Goal: Information Seeking & Learning: Learn about a topic

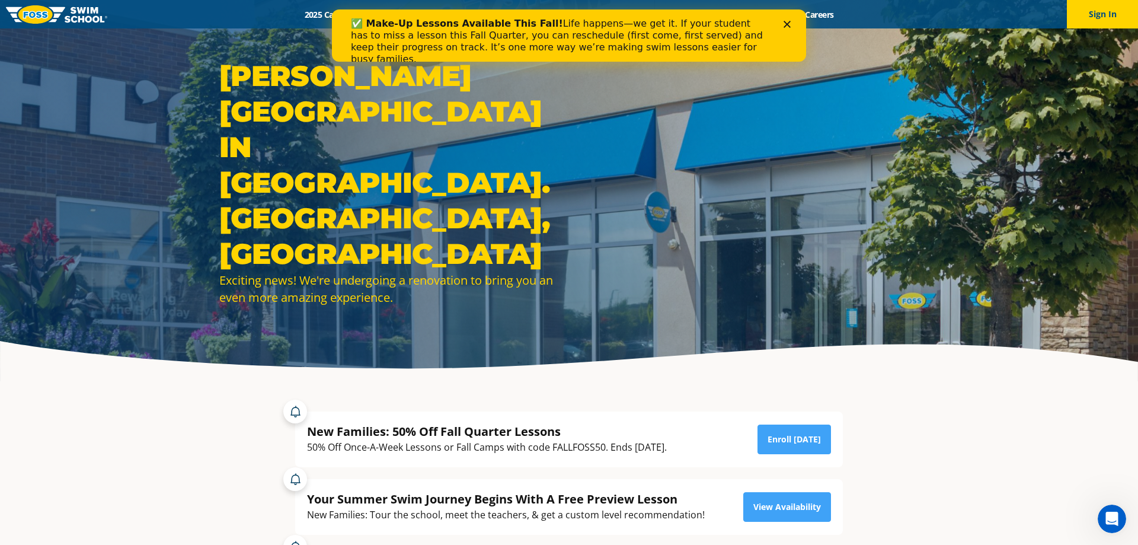
click at [789, 27] on polygon "Close" at bounding box center [787, 24] width 7 height 7
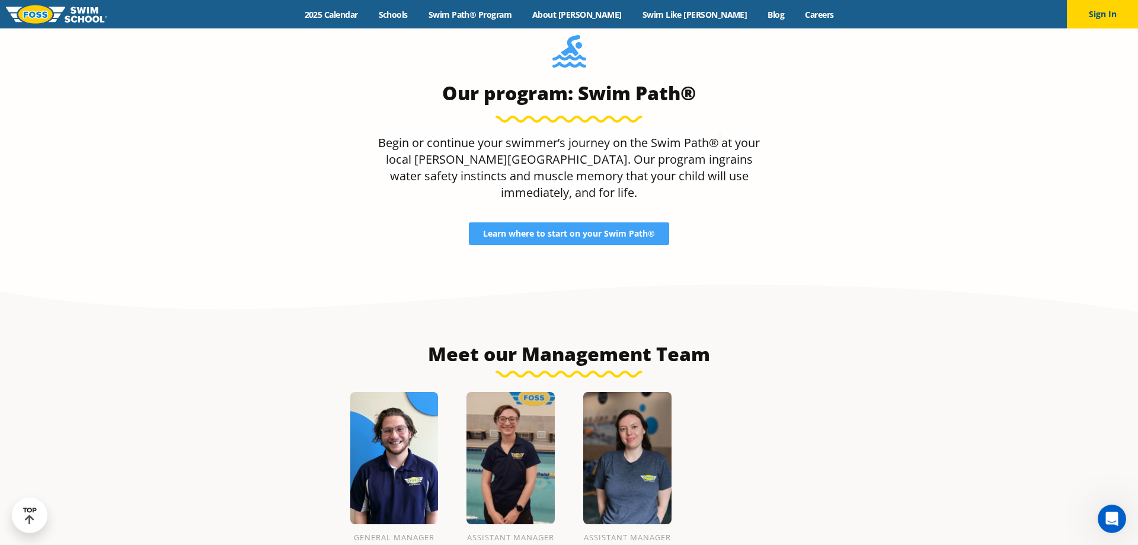
scroll to position [1149, 0]
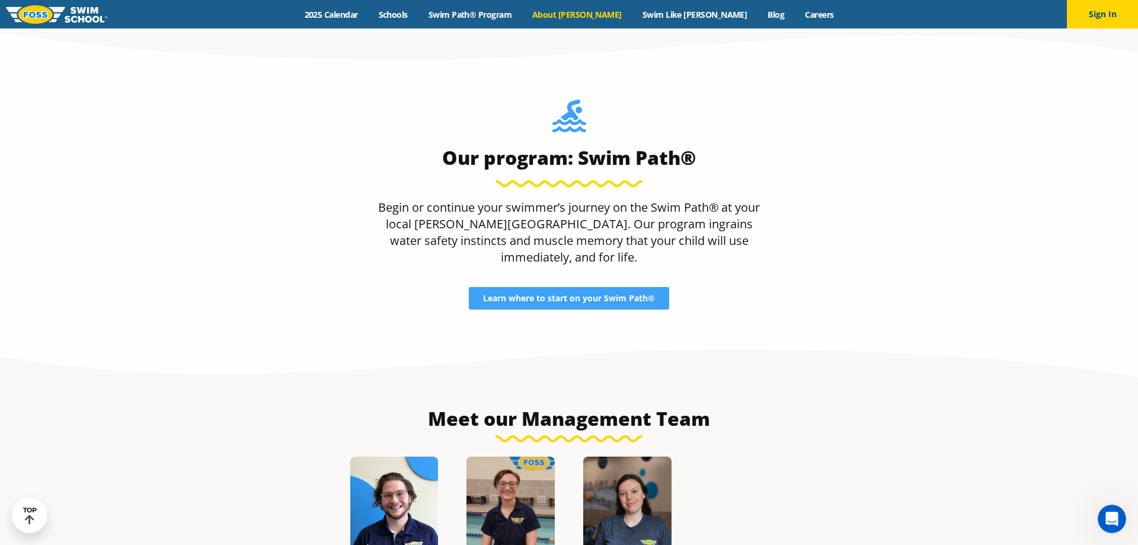
click at [599, 18] on link "About [PERSON_NAME]" at bounding box center [577, 14] width 110 height 11
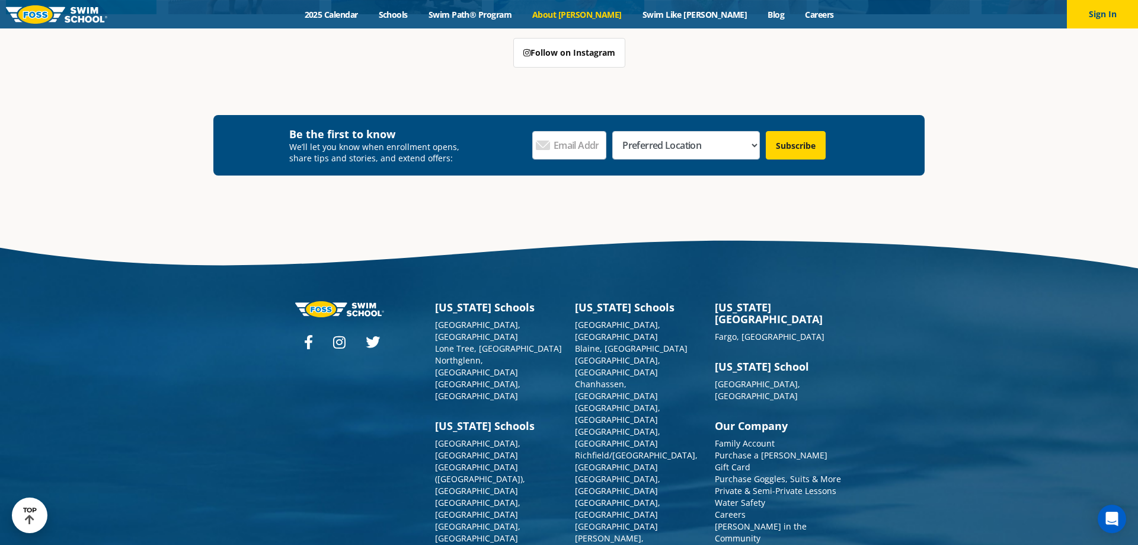
scroll to position [3166, 0]
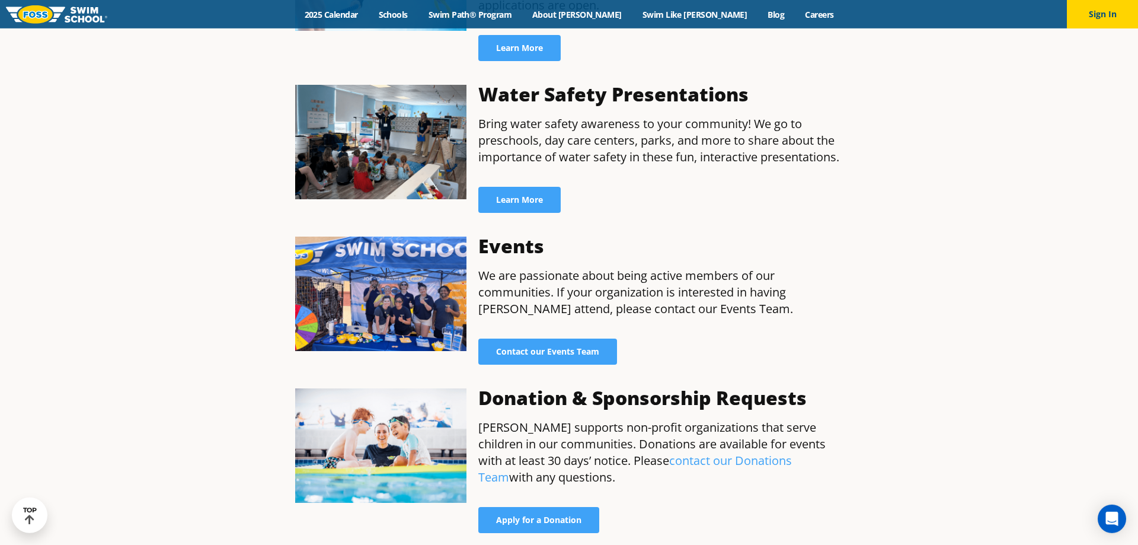
scroll to position [786, 0]
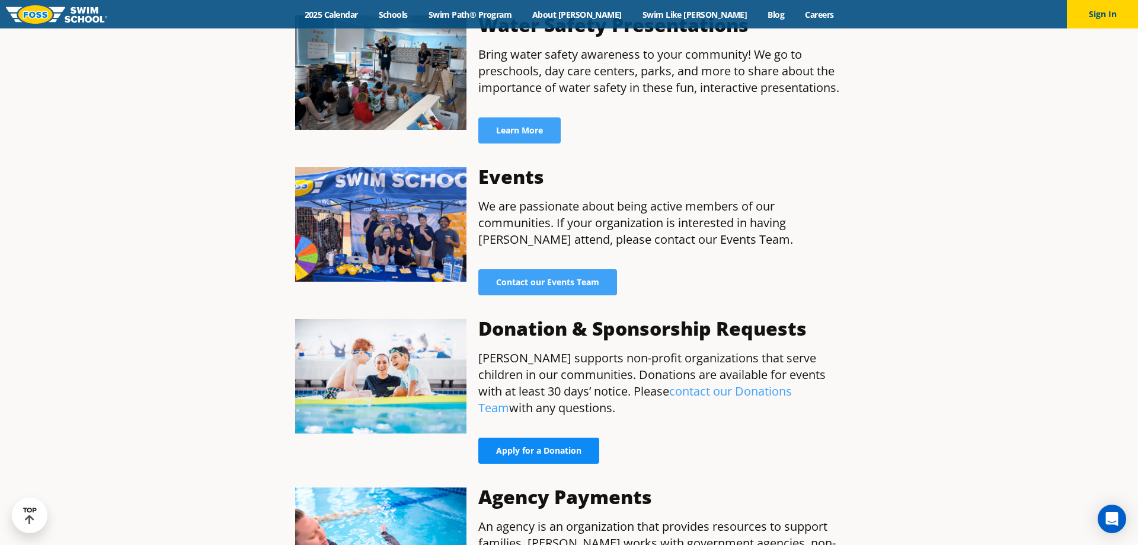
click at [541, 446] on span "Apply for a Donation" at bounding box center [538, 450] width 85 height 8
